Goal: Obtain resource: Obtain resource

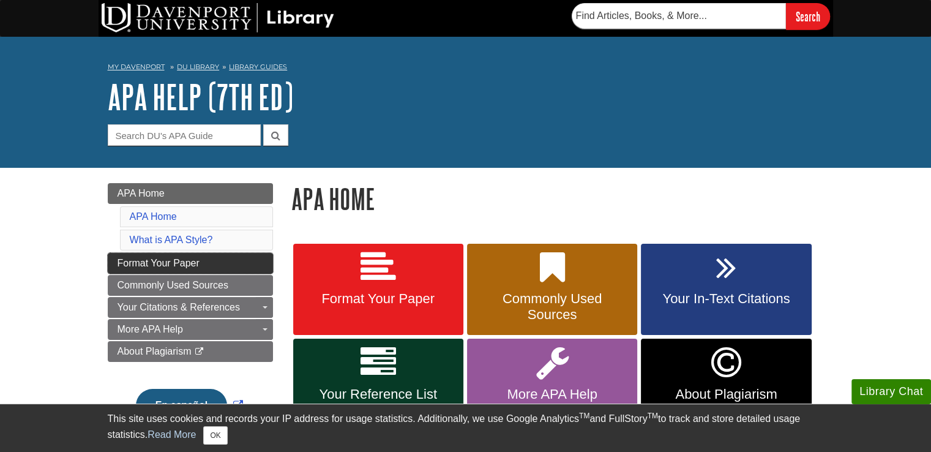
click at [191, 265] on span "Format Your Paper" at bounding box center [159, 263] width 82 height 10
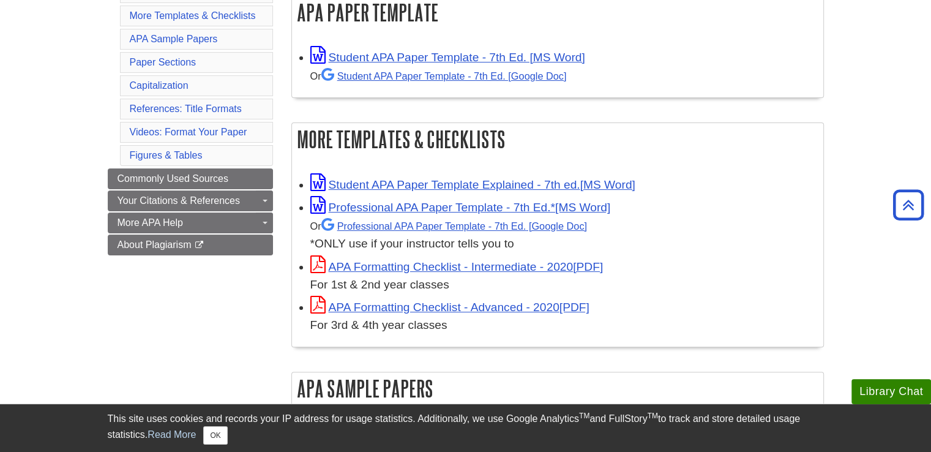
scroll to position [184, 0]
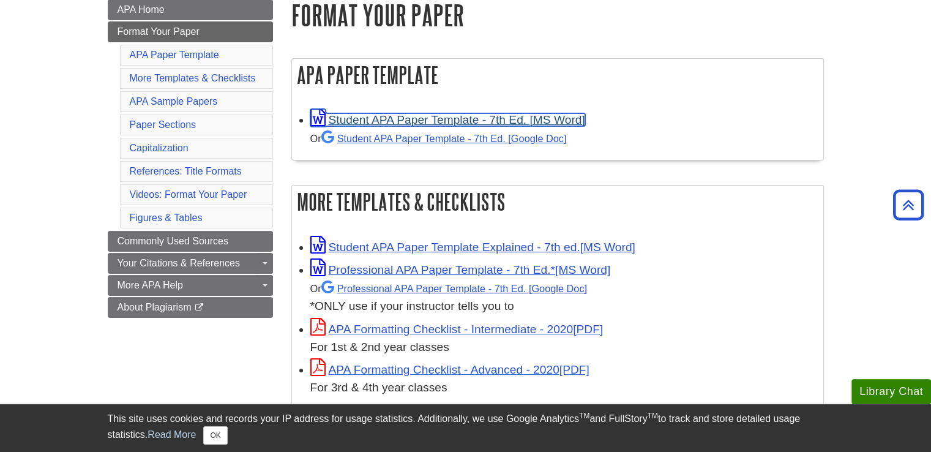
click at [376, 121] on link "Student APA Paper Template - 7th Ed. [MS Word]" at bounding box center [447, 119] width 275 height 13
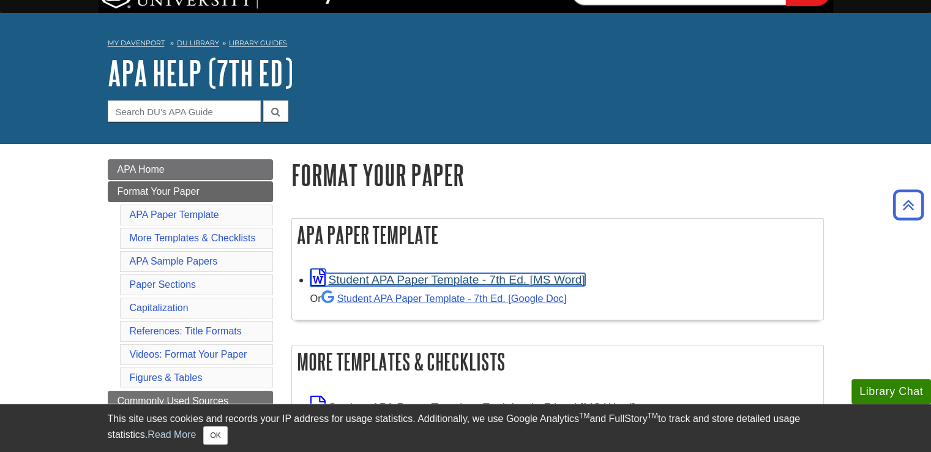
scroll to position [0, 0]
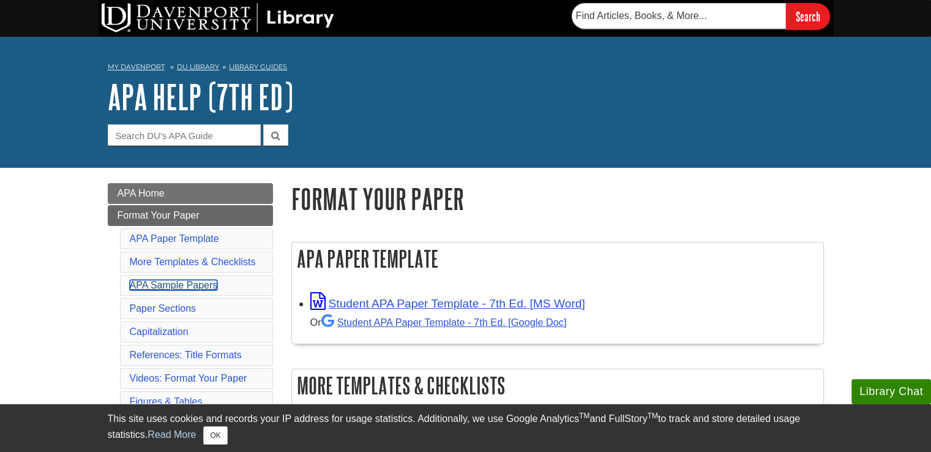
click at [200, 286] on link "APA Sample Papers" at bounding box center [174, 285] width 88 height 10
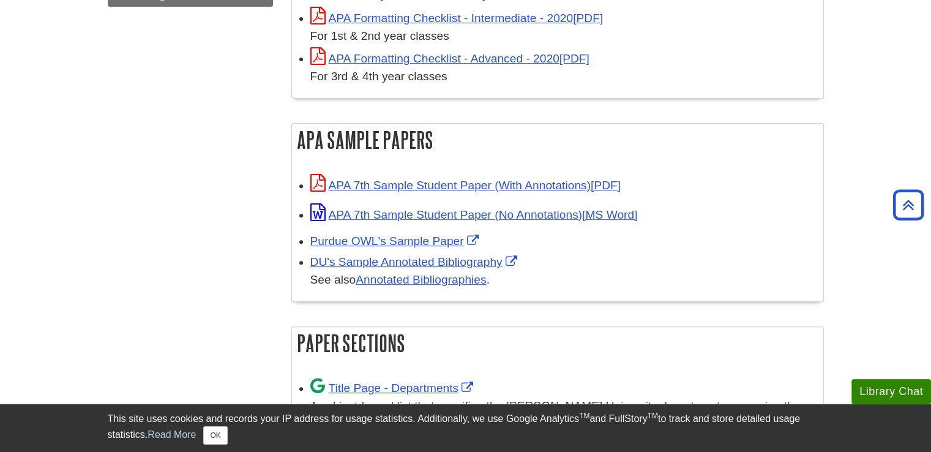
scroll to position [494, 0]
